Goal: Information Seeking & Learning: Learn about a topic

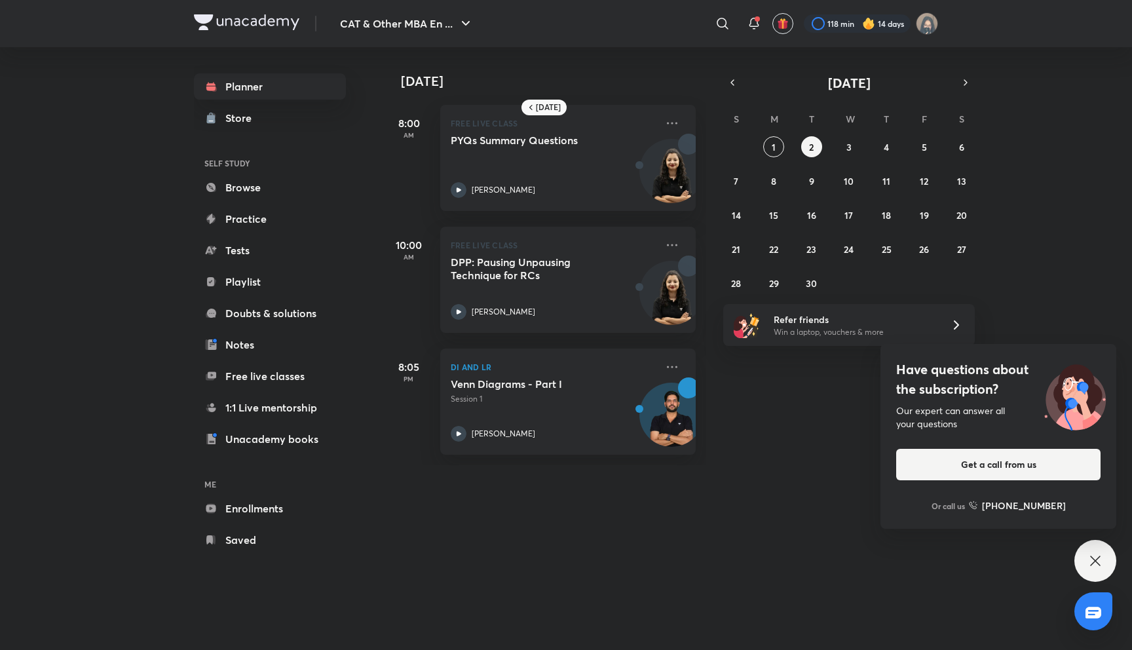
click at [639, 341] on div "8:05 PM DI and [PERSON_NAME] Diagrams - Part I Session 1 [PERSON_NAME]" at bounding box center [538, 394] width 313 height 122
click at [851, 147] on button "3" at bounding box center [848, 146] width 21 height 21
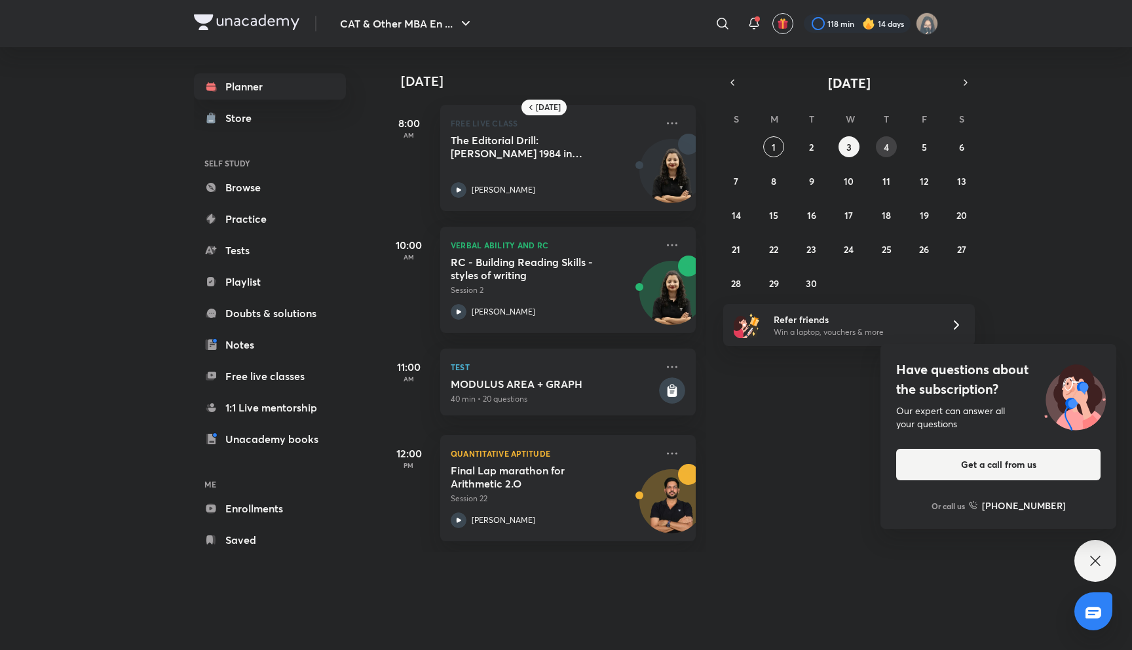
click at [877, 147] on button "4" at bounding box center [886, 146] width 21 height 21
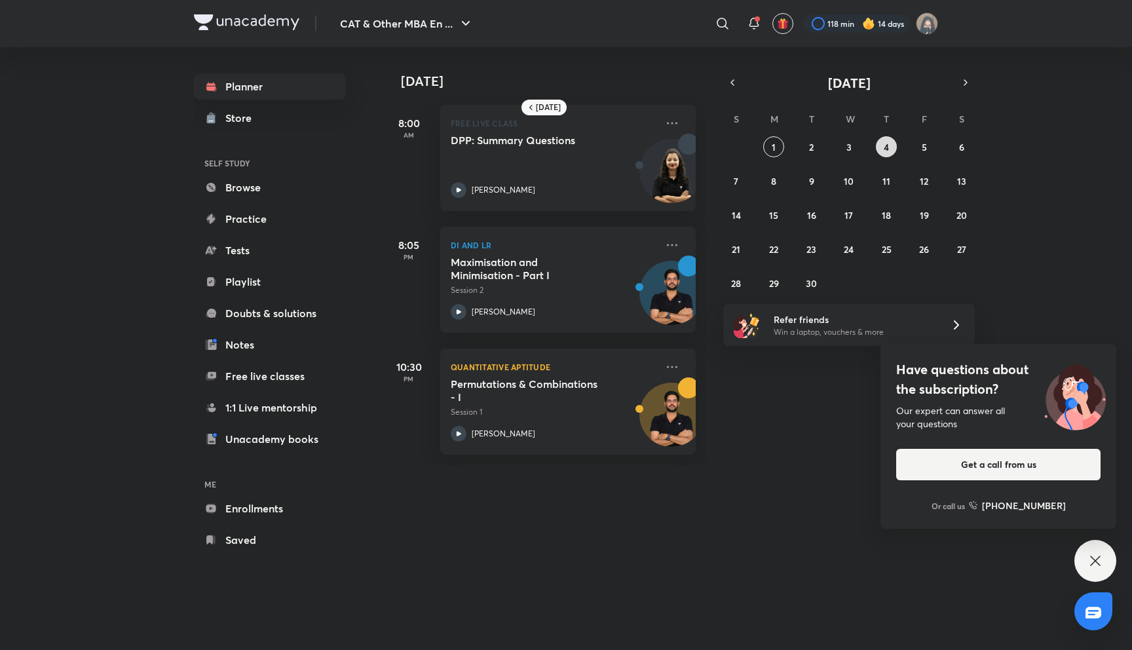
click at [877, 147] on button "4" at bounding box center [886, 146] width 21 height 21
click at [853, 147] on button "3" at bounding box center [848, 146] width 21 height 21
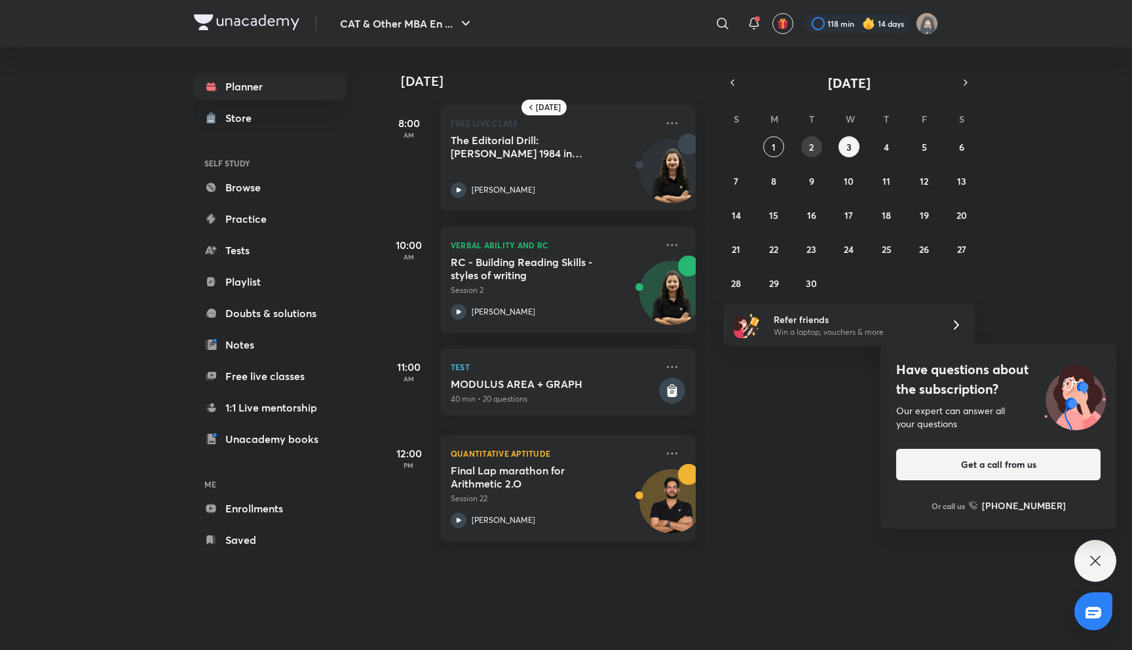
click at [809, 148] on abbr "2" at bounding box center [811, 147] width 5 height 12
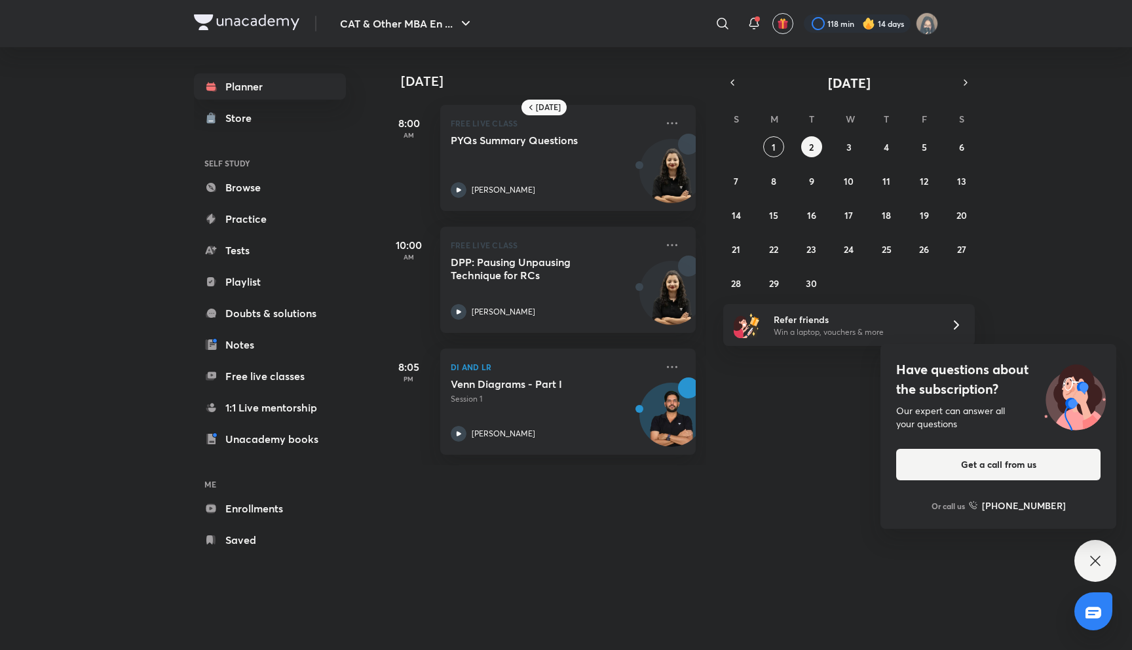
click at [704, 253] on div "[DATE] 8:00 AM FREE LIVE CLASS PYQs Summary Questions [PERSON_NAME] 10:00 AM FR…" at bounding box center [544, 256] width 324 height 418
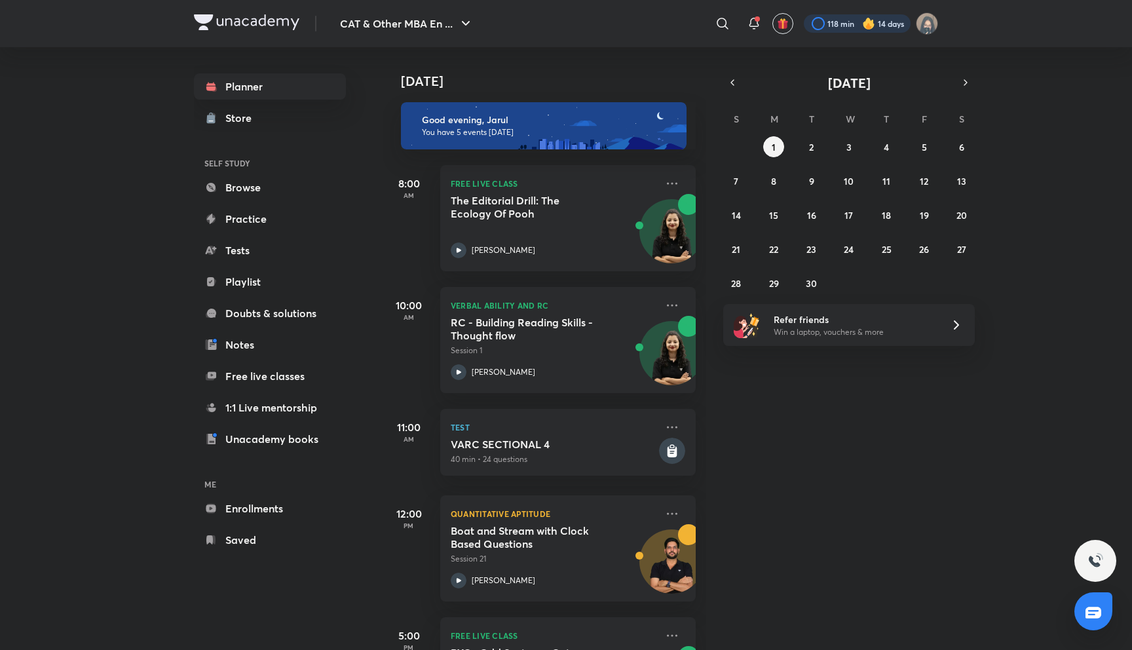
click at [847, 28] on div at bounding box center [857, 23] width 107 height 18
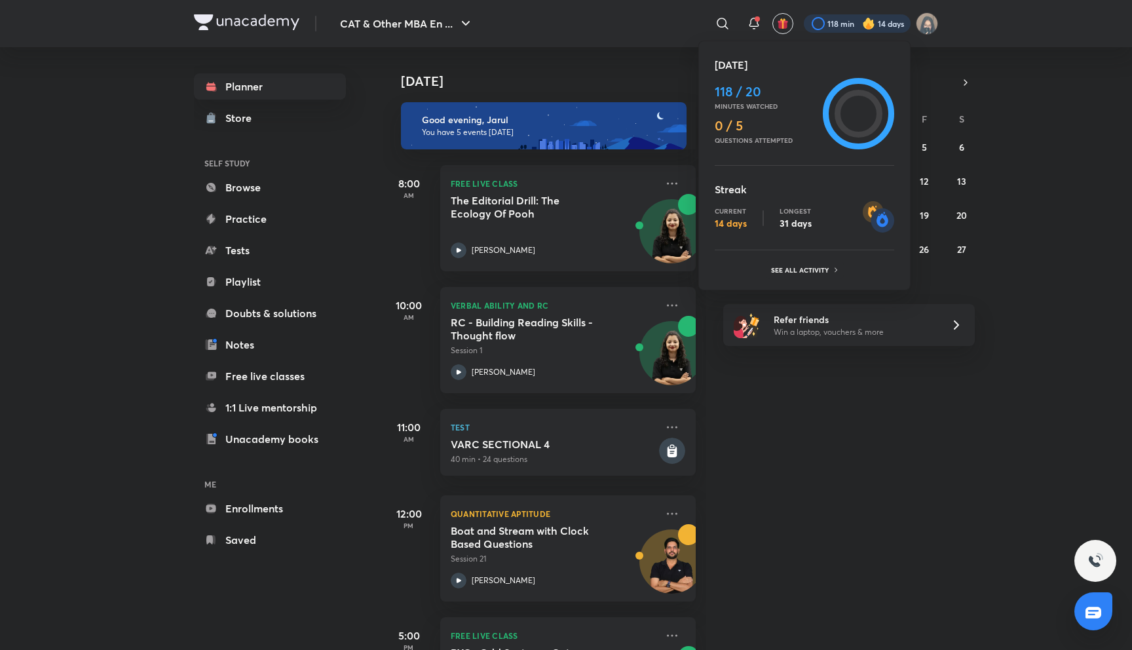
click at [847, 28] on div at bounding box center [566, 325] width 1132 height 650
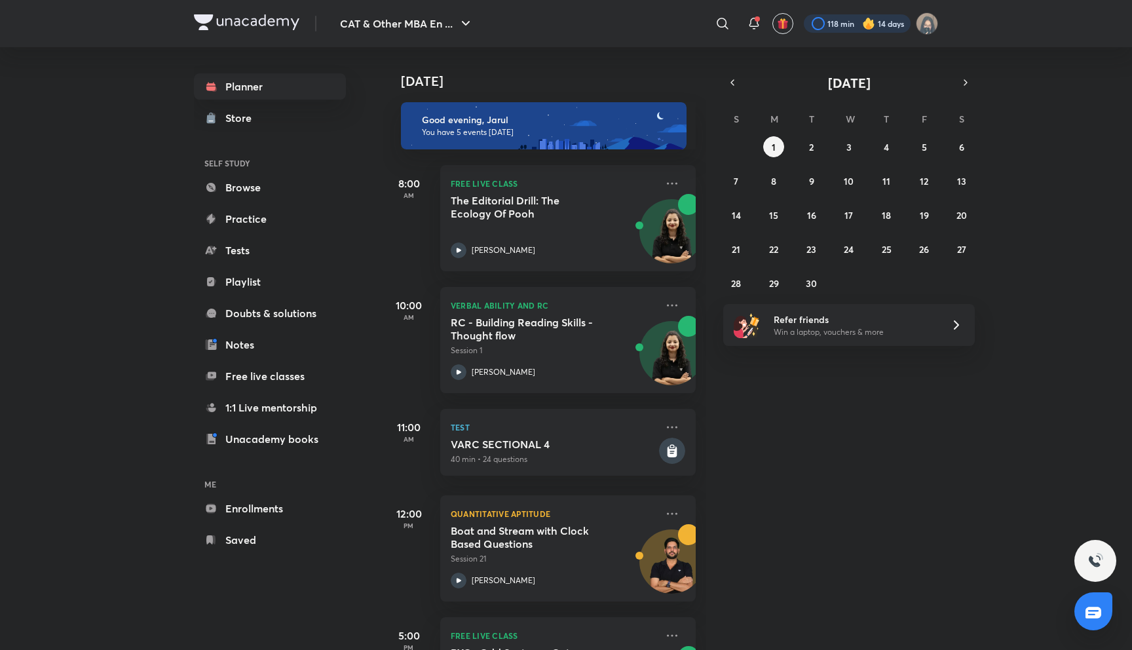
click at [847, 28] on div at bounding box center [857, 23] width 107 height 18
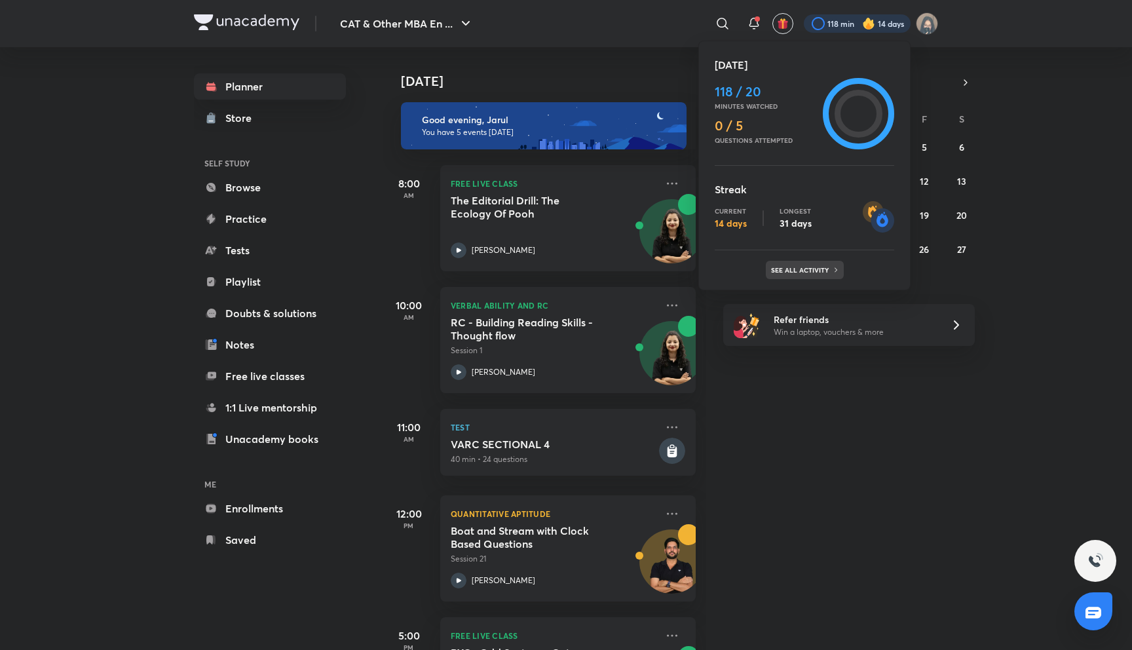
click at [800, 276] on div "See all activity" at bounding box center [805, 270] width 78 height 18
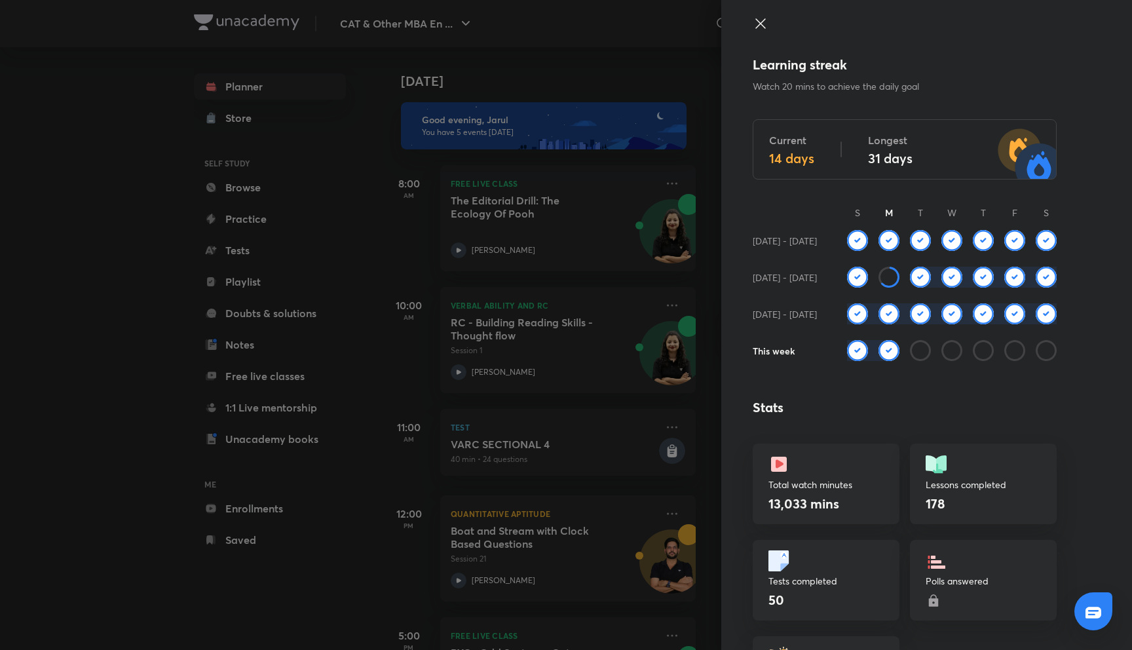
click at [881, 278] on icon at bounding box center [888, 277] width 21 height 21
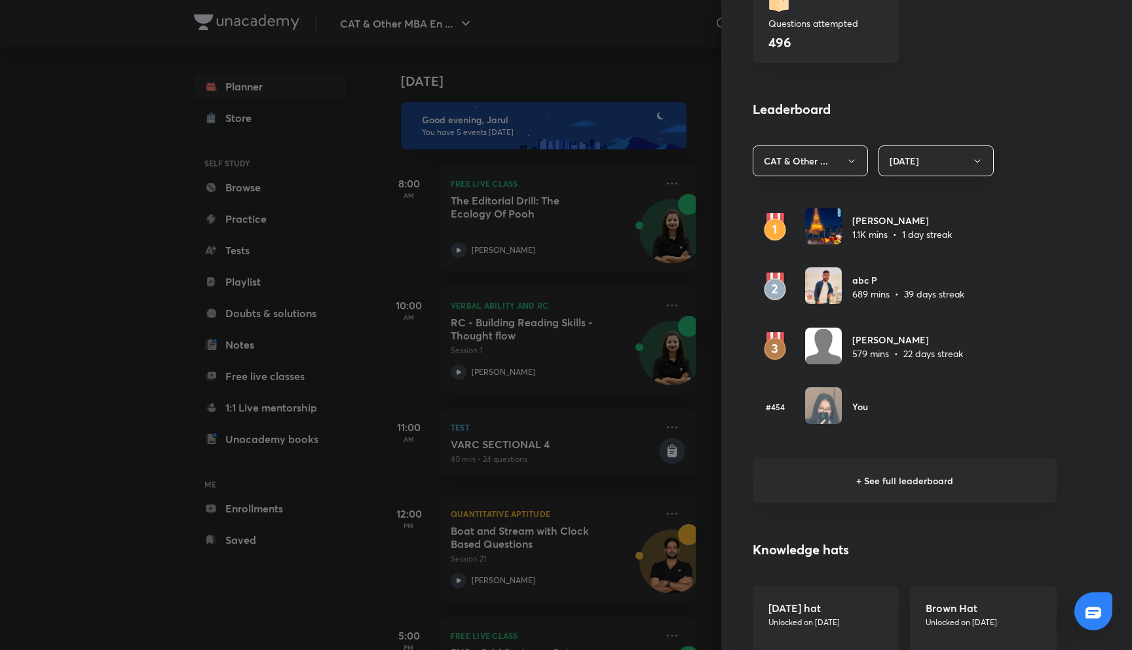
scroll to position [657, 0]
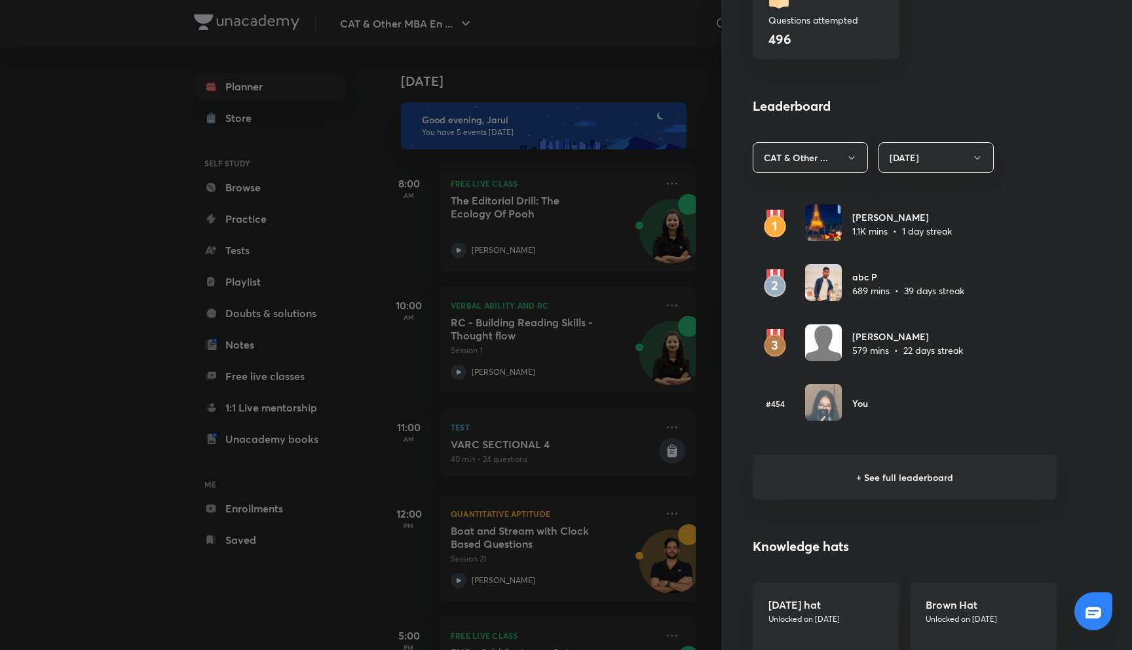
click at [849, 396] on div "#454 You" at bounding box center [904, 403] width 304 height 39
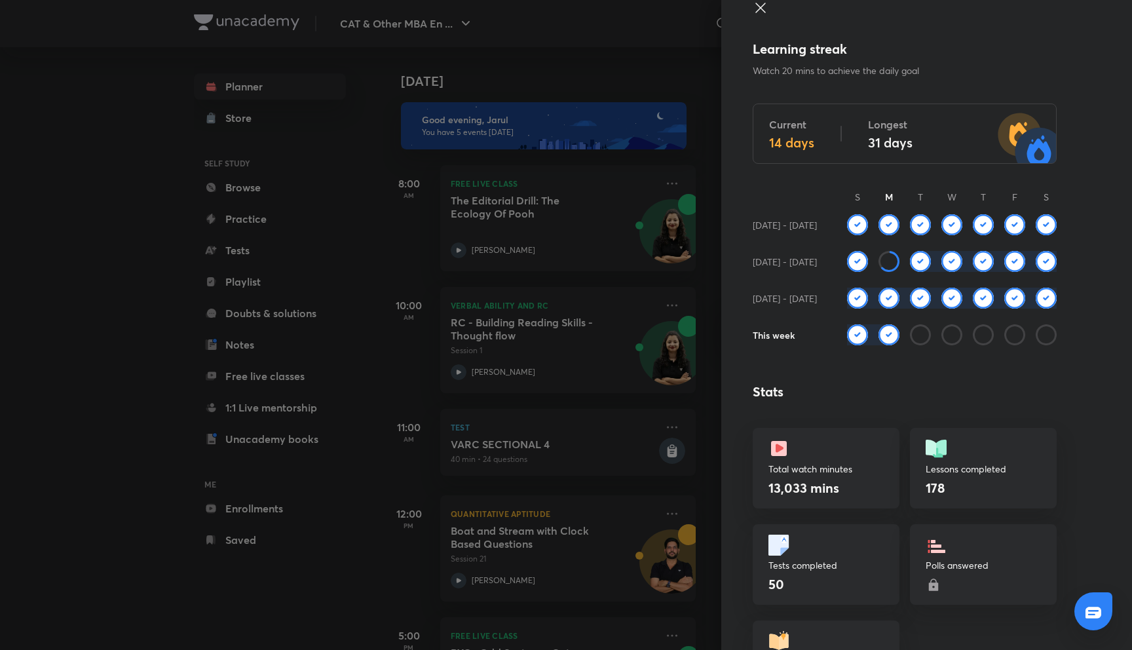
scroll to position [0, 0]
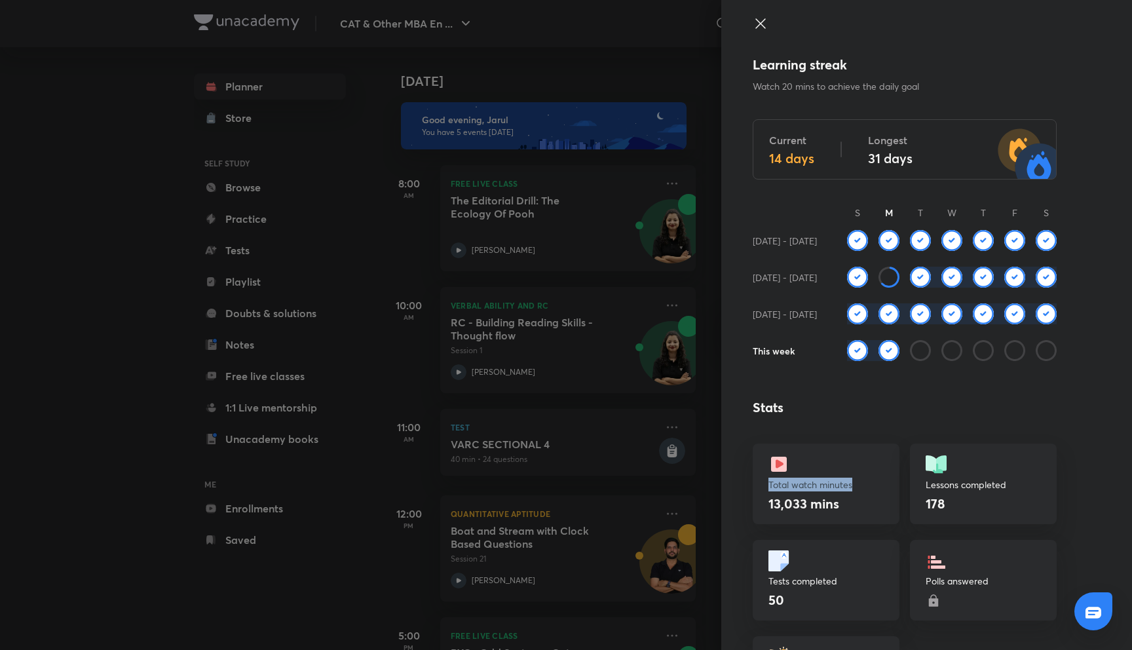
drag, startPoint x: 766, startPoint y: 483, endPoint x: 863, endPoint y: 482, distance: 96.9
click at [862, 482] on div "Total watch minutes 13,033 mins" at bounding box center [825, 483] width 147 height 81
click at [863, 482] on p "Total watch minutes" at bounding box center [825, 484] width 115 height 14
click at [881, 274] on icon at bounding box center [888, 277] width 21 height 21
click at [855, 245] on img at bounding box center [857, 240] width 21 height 21
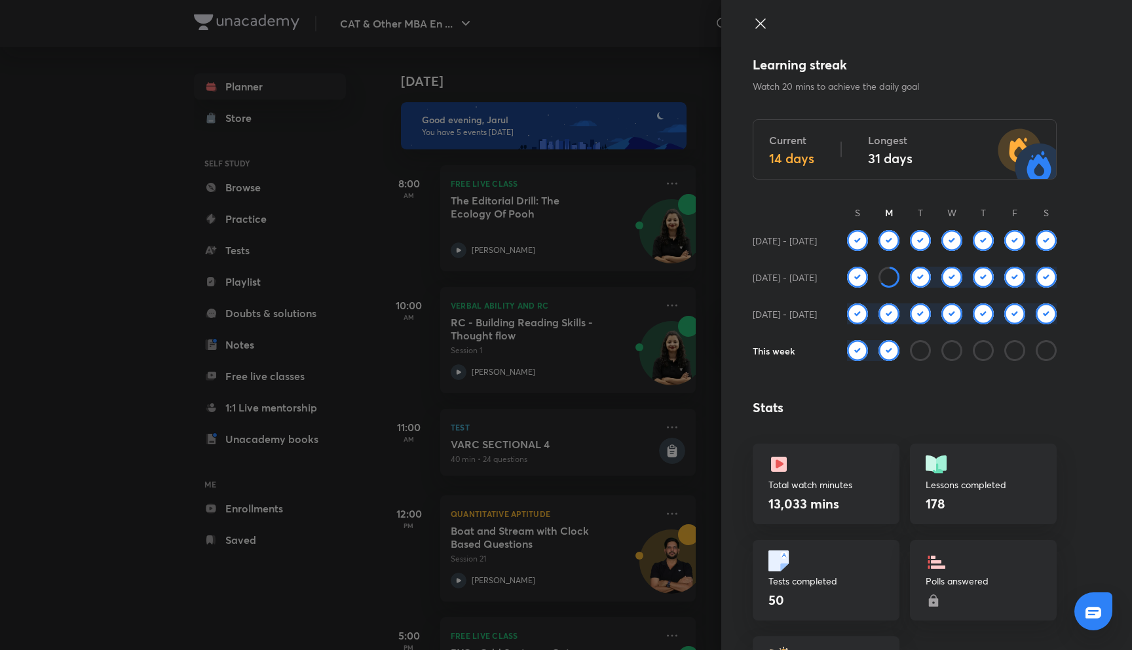
click at [933, 603] on icon at bounding box center [933, 601] width 16 height 16
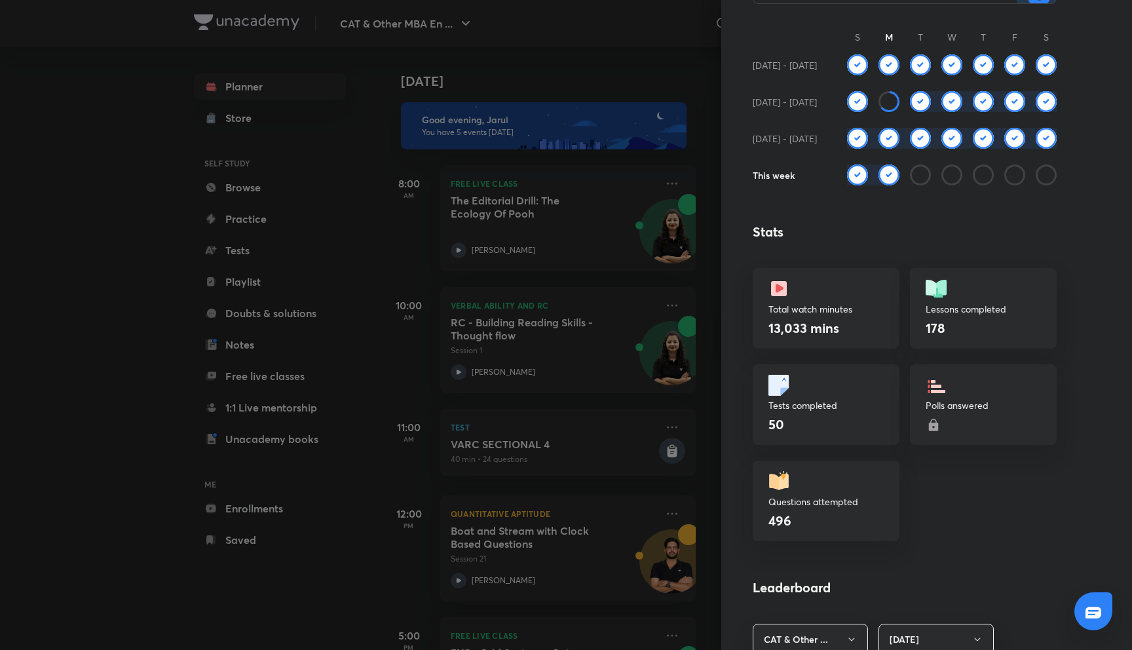
scroll to position [212, 0]
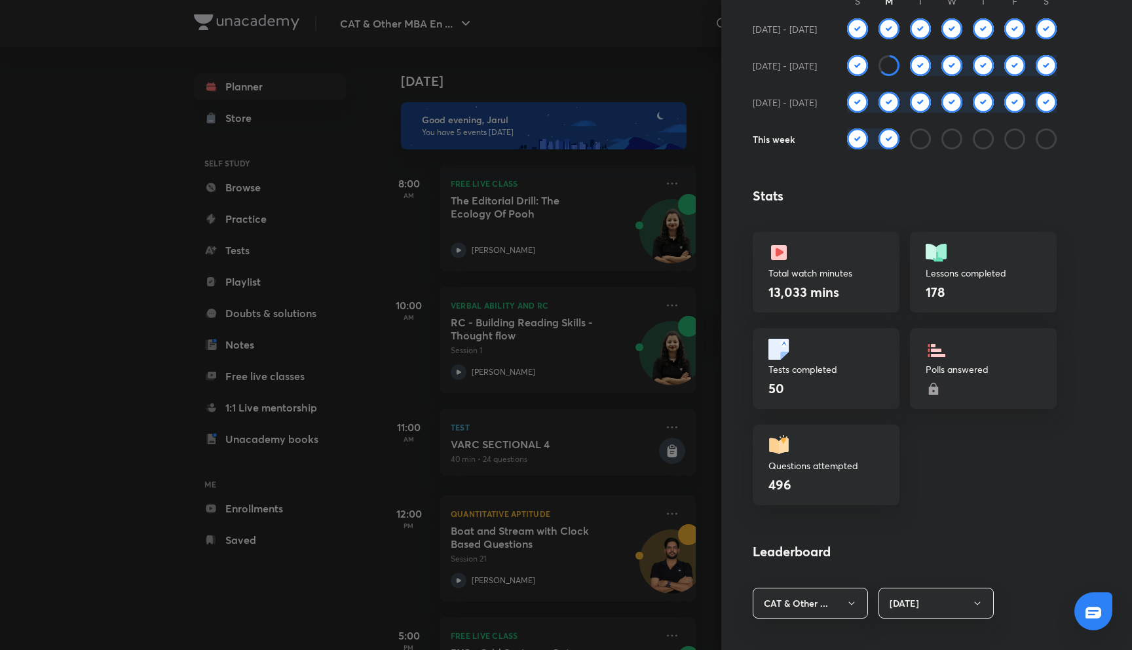
click at [665, 487] on div at bounding box center [566, 325] width 1132 height 650
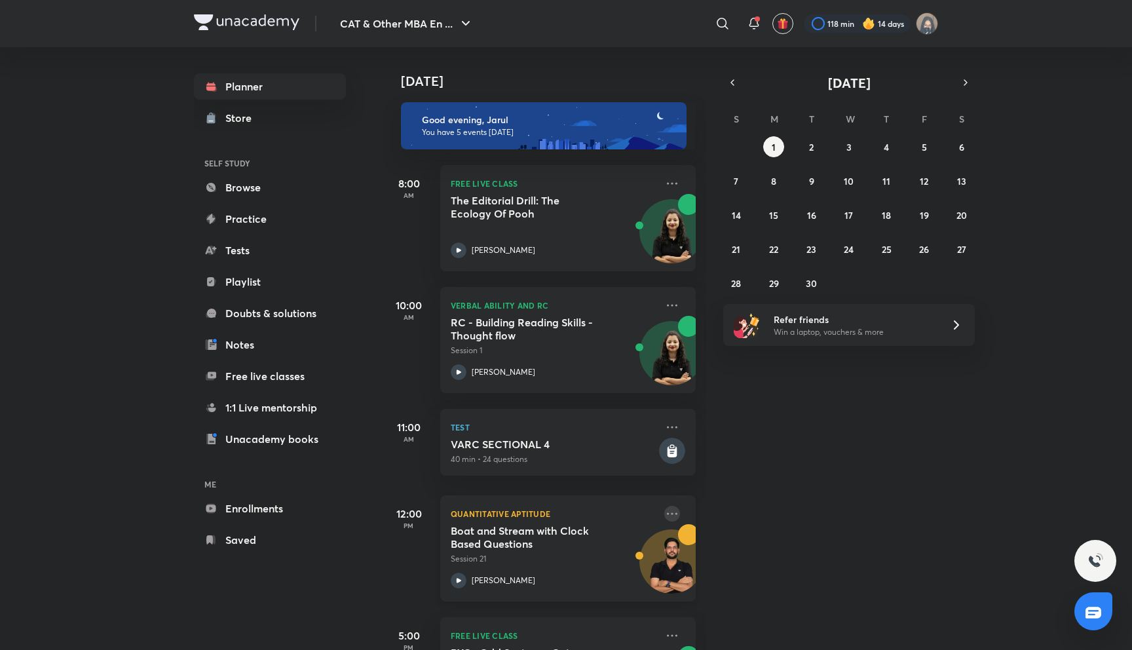
click at [676, 513] on icon at bounding box center [672, 513] width 10 height 2
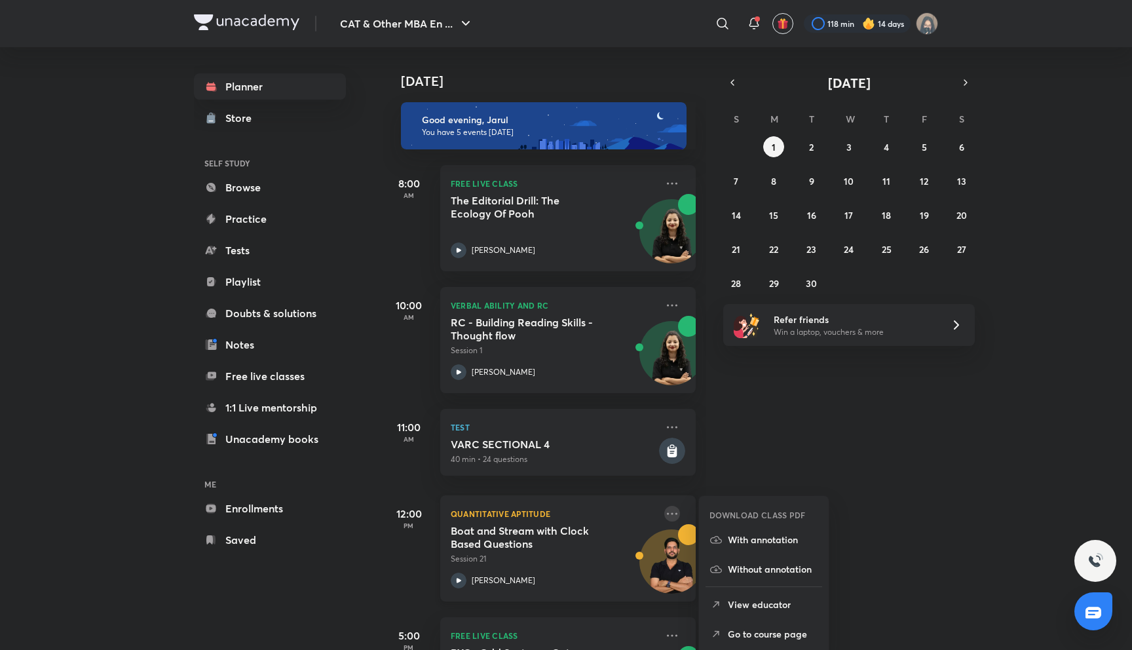
click at [676, 513] on icon at bounding box center [672, 513] width 10 height 2
click at [728, 503] on div "DOWNLOAD CLASS PDF With annotation Without annotation View educator Go to cours…" at bounding box center [763, 574] width 131 height 159
click at [717, 487] on div "Today Good evening, Jarul You have 5 events today 8:00 AM FREE LIVE CLASS The E…" at bounding box center [755, 348] width 747 height 603
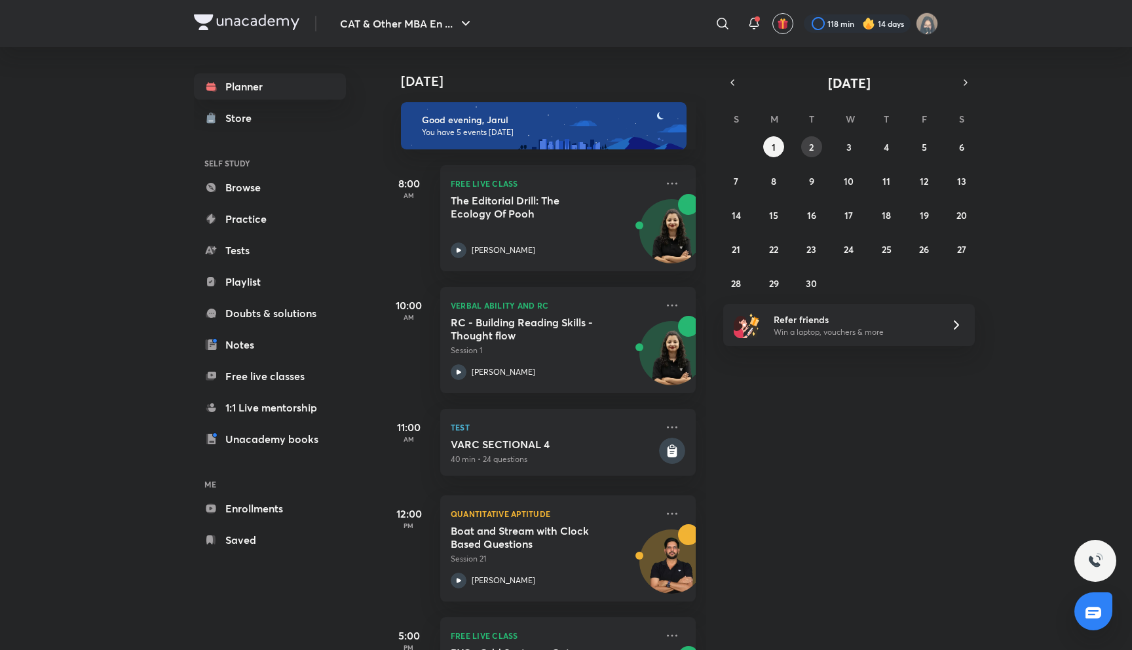
click at [815, 143] on button "2" at bounding box center [811, 146] width 21 height 21
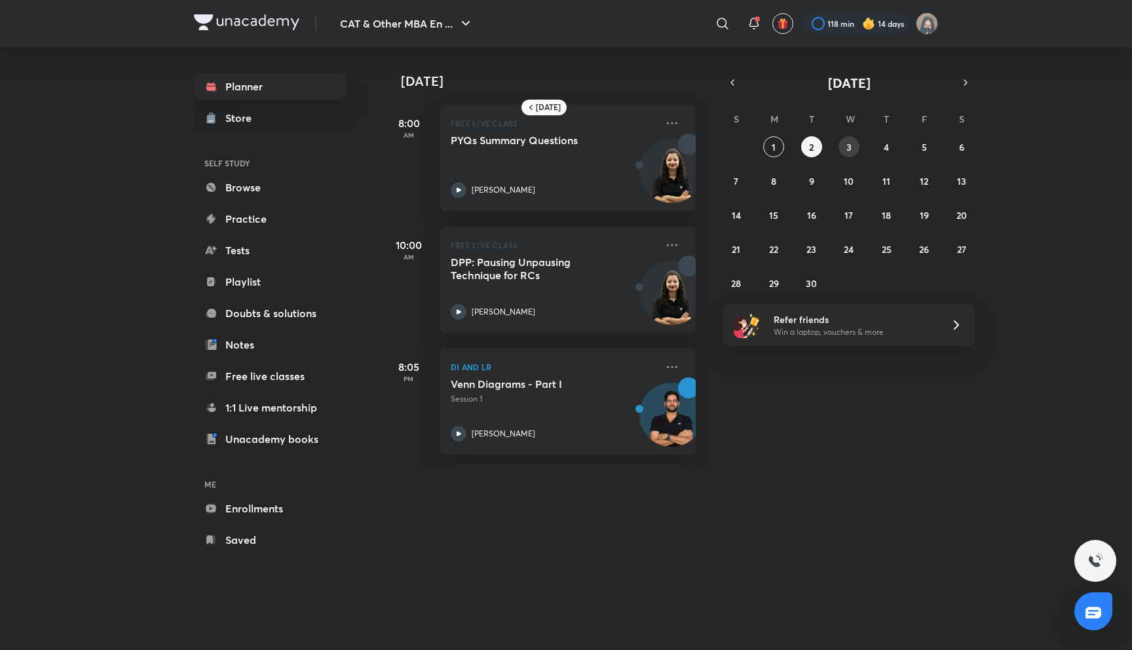
click at [845, 154] on button "3" at bounding box center [848, 146] width 21 height 21
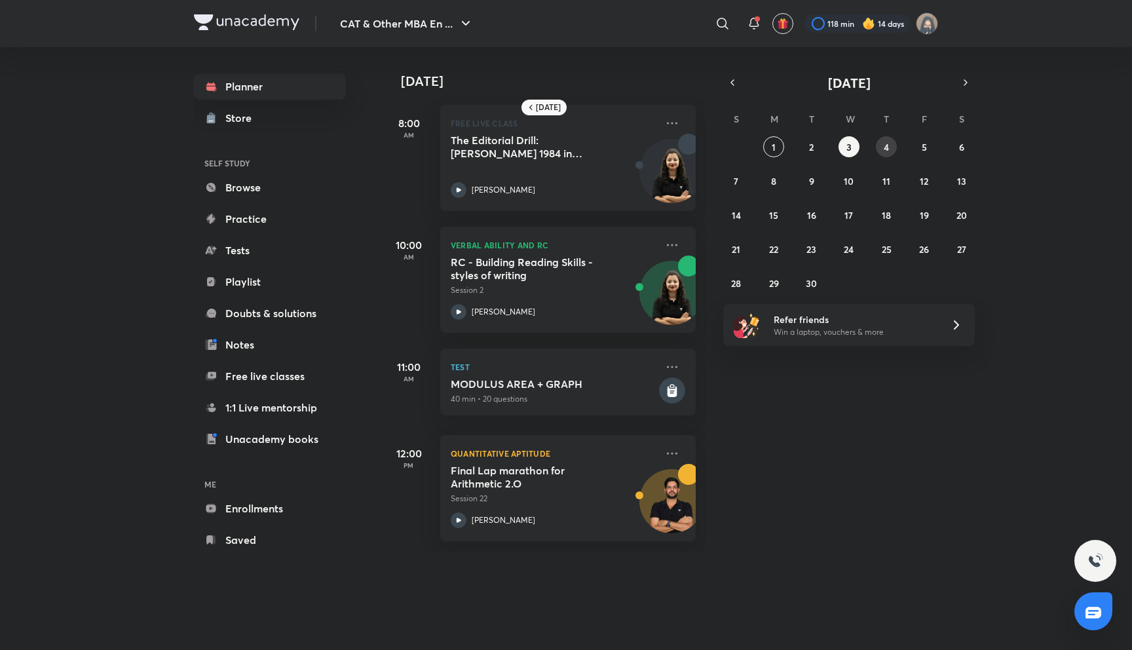
click at [887, 150] on abbr "4" at bounding box center [885, 147] width 5 height 12
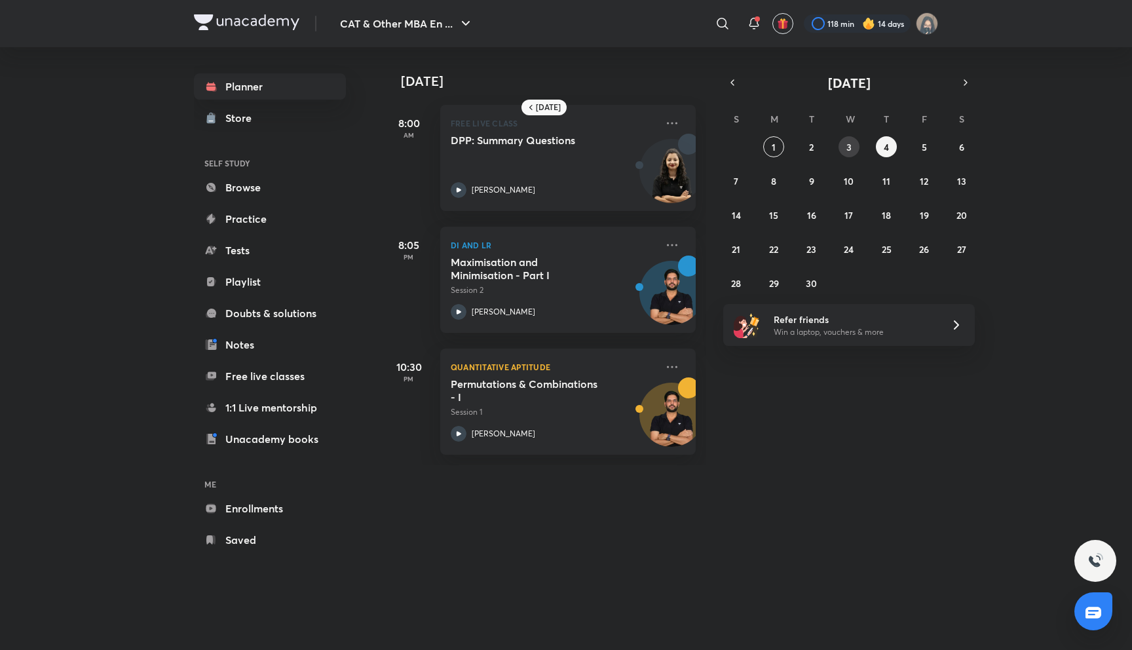
click at [855, 150] on button "3" at bounding box center [848, 146] width 21 height 21
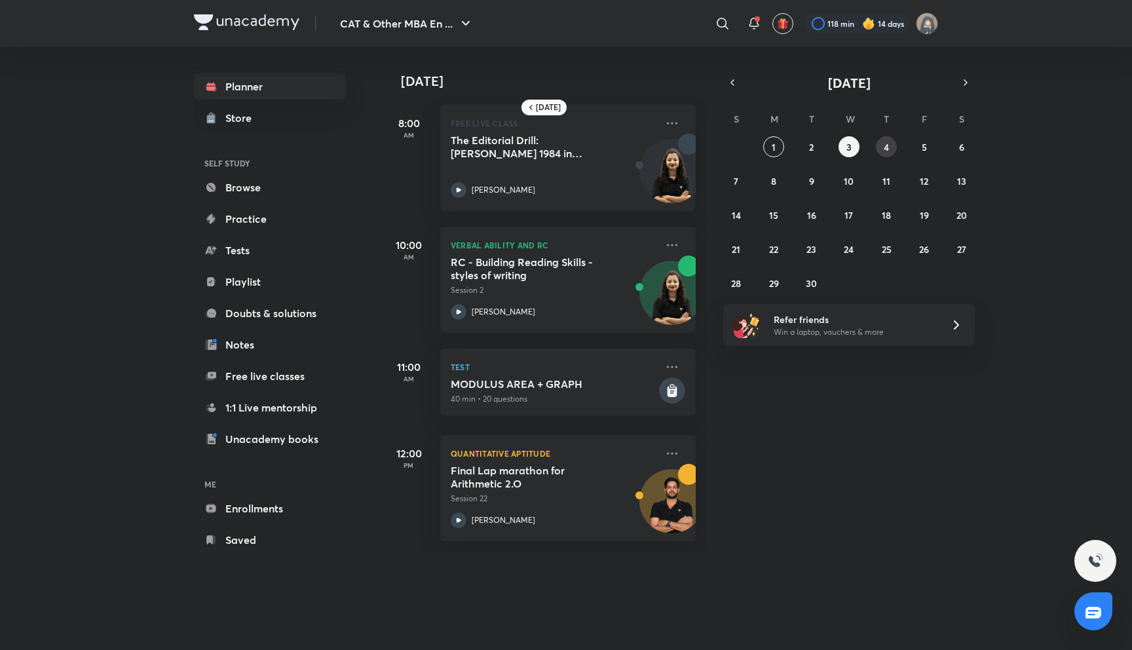
click at [894, 153] on button "4" at bounding box center [886, 146] width 21 height 21
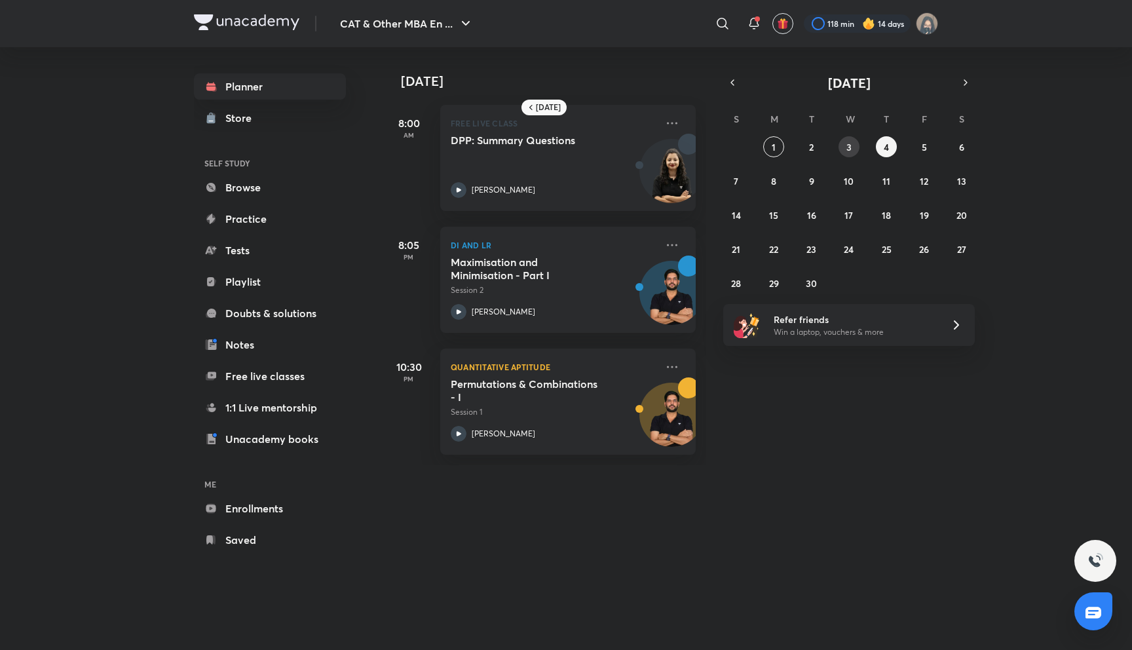
click at [842, 152] on button "3" at bounding box center [848, 146] width 21 height 21
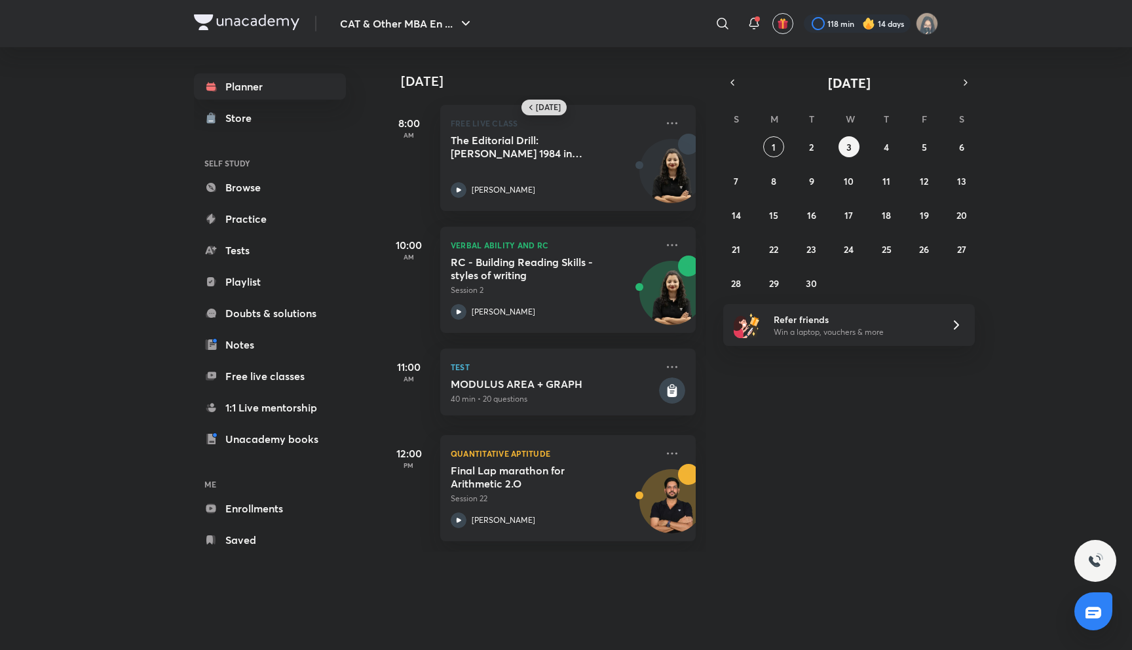
click at [538, 111] on h6 "[DATE]" at bounding box center [548, 107] width 25 height 10
